Goal: Check status: Check status

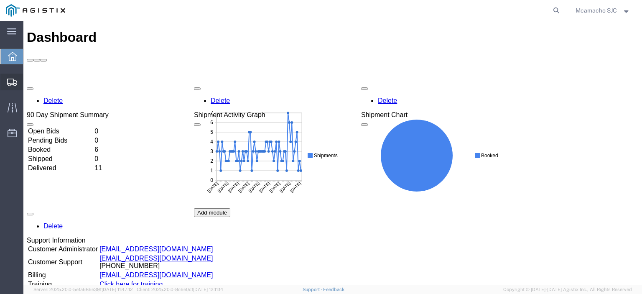
click at [29, 82] on span "Shipments" at bounding box center [26, 82] width 6 height 17
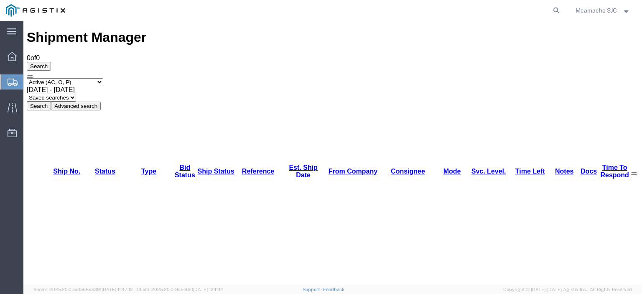
click at [79, 78] on select "Select status Active (AC, O, P) All Approved Awaiting Confirmation (AC) Booked …" at bounding box center [65, 82] width 76 height 8
select select "BOOK"
click at [27, 78] on select "Select status Active (AC, O, P) All Approved Awaiting Confirmation (AC) Booked …" at bounding box center [65, 82] width 76 height 8
click at [51, 102] on button "Search" at bounding box center [39, 106] width 24 height 9
click at [81, 78] on select "Select status Active (AC, O, P) All Approved Awaiting Confirmation (AC) Booked …" at bounding box center [65, 82] width 76 height 8
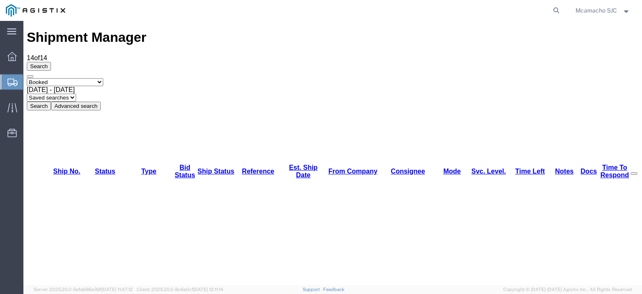
select select "DLVD"
click at [27, 78] on select "Select status Active (AC, O, P) All Approved Awaiting Confirmation (AC) Booked …" at bounding box center [65, 82] width 76 height 8
click at [51, 102] on button "Search" at bounding box center [39, 106] width 24 height 9
